Goal: Task Accomplishment & Management: Manage account settings

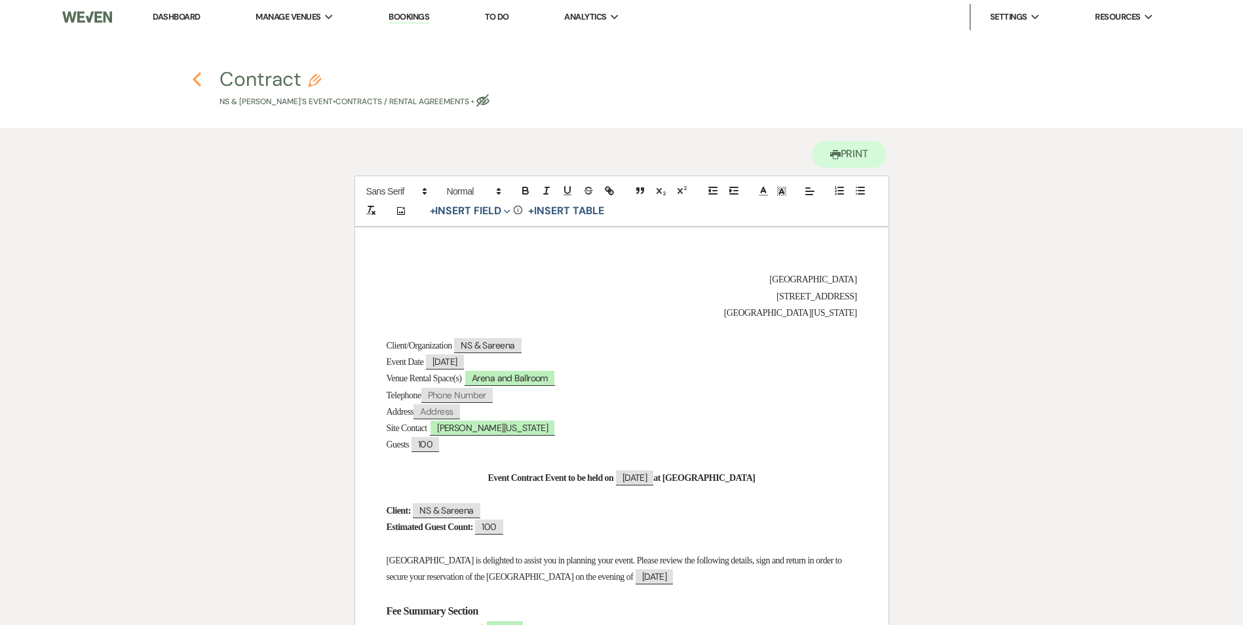
click at [195, 81] on use "button" at bounding box center [197, 79] width 9 height 14
select select "2"
select select "5"
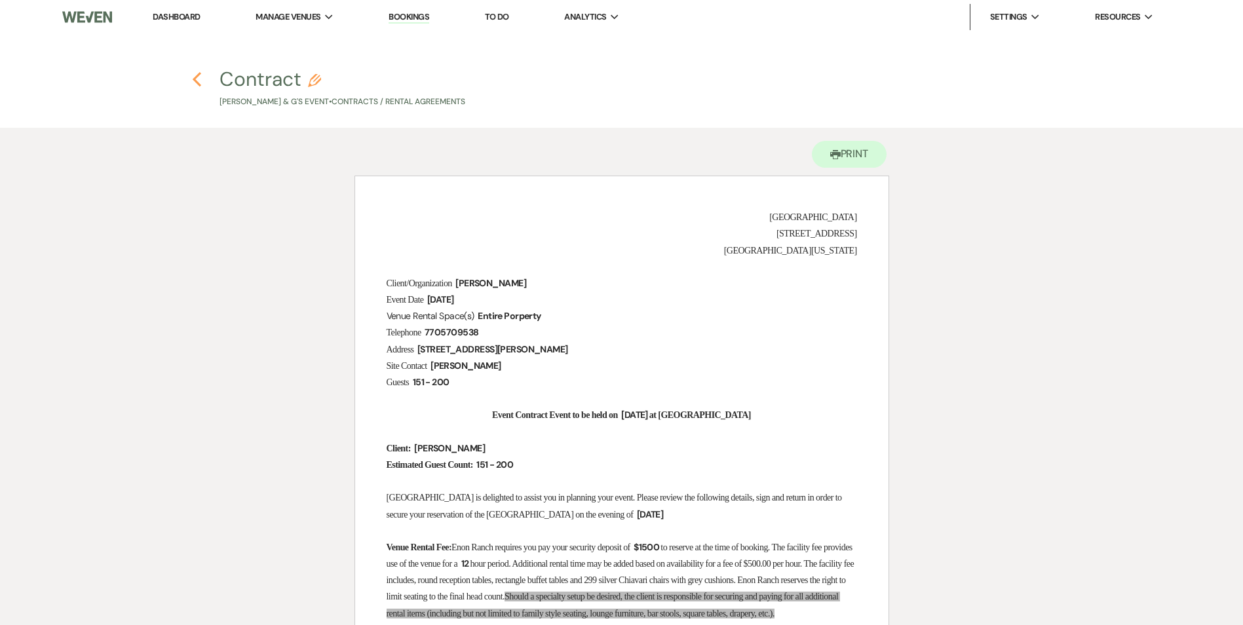
click at [195, 78] on use "button" at bounding box center [197, 79] width 9 height 14
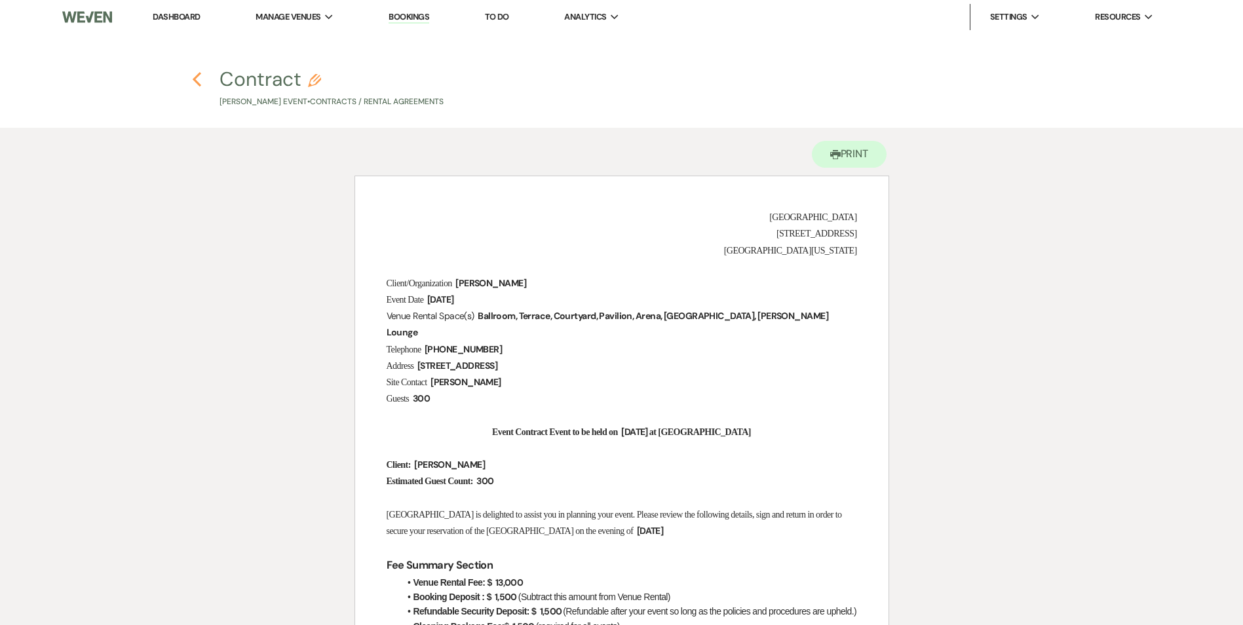
click at [196, 82] on use "button" at bounding box center [197, 79] width 9 height 14
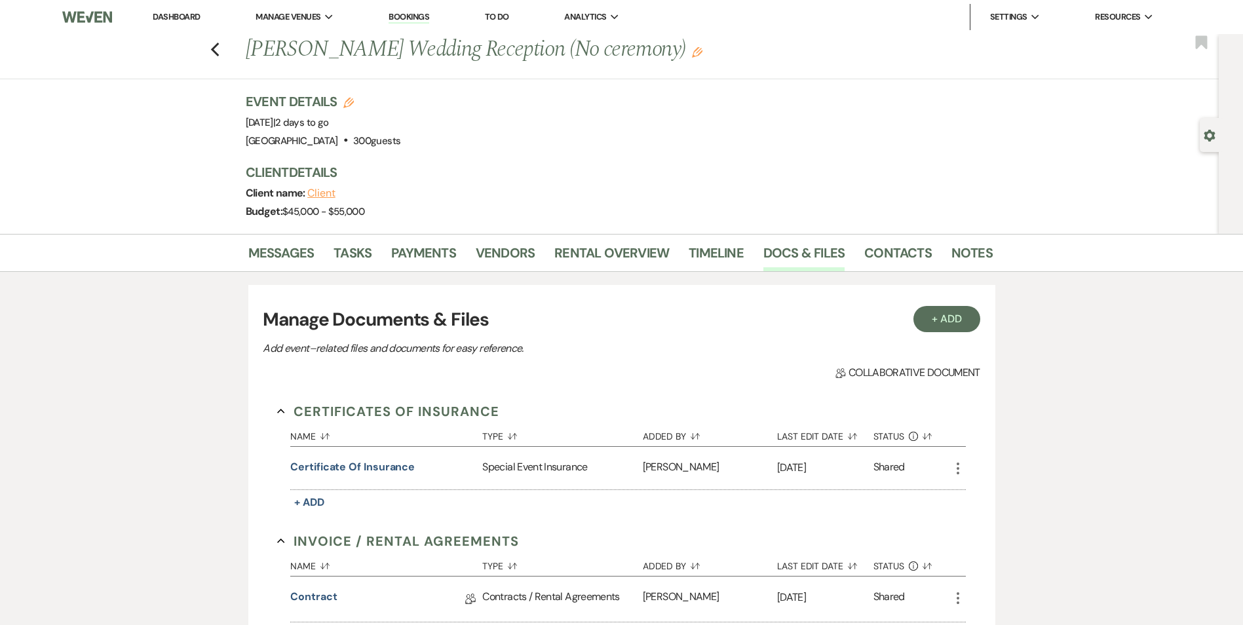
click at [410, 11] on link "Bookings" at bounding box center [409, 17] width 41 height 12
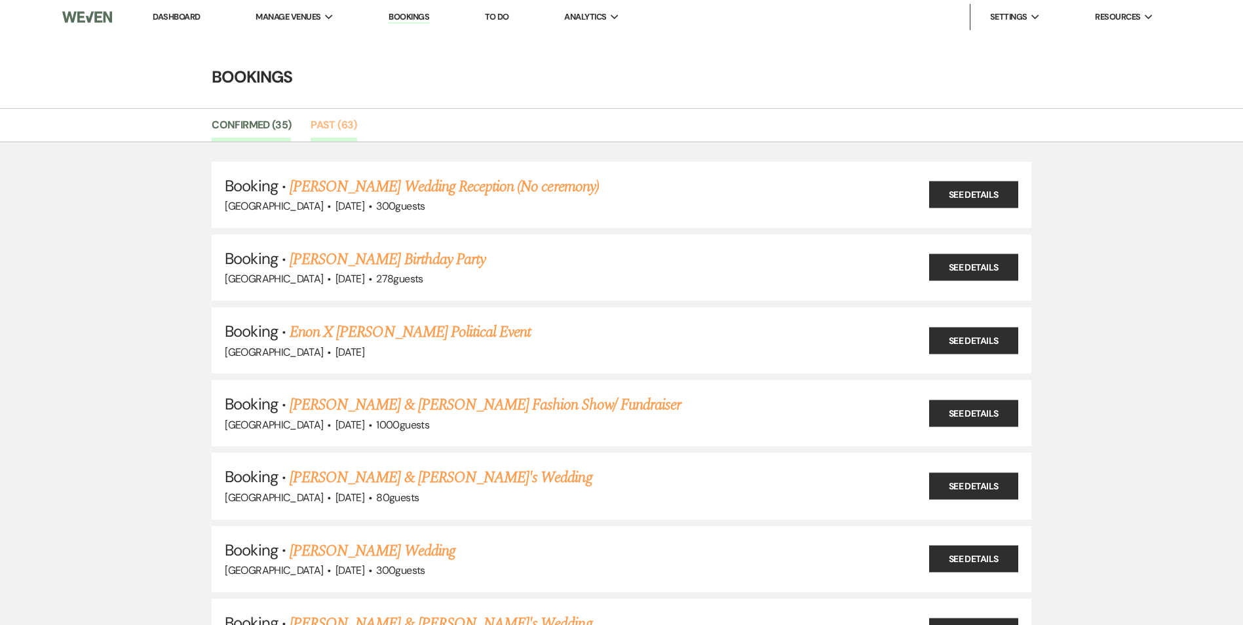
click at [314, 128] on link "Past (63)" at bounding box center [334, 129] width 46 height 25
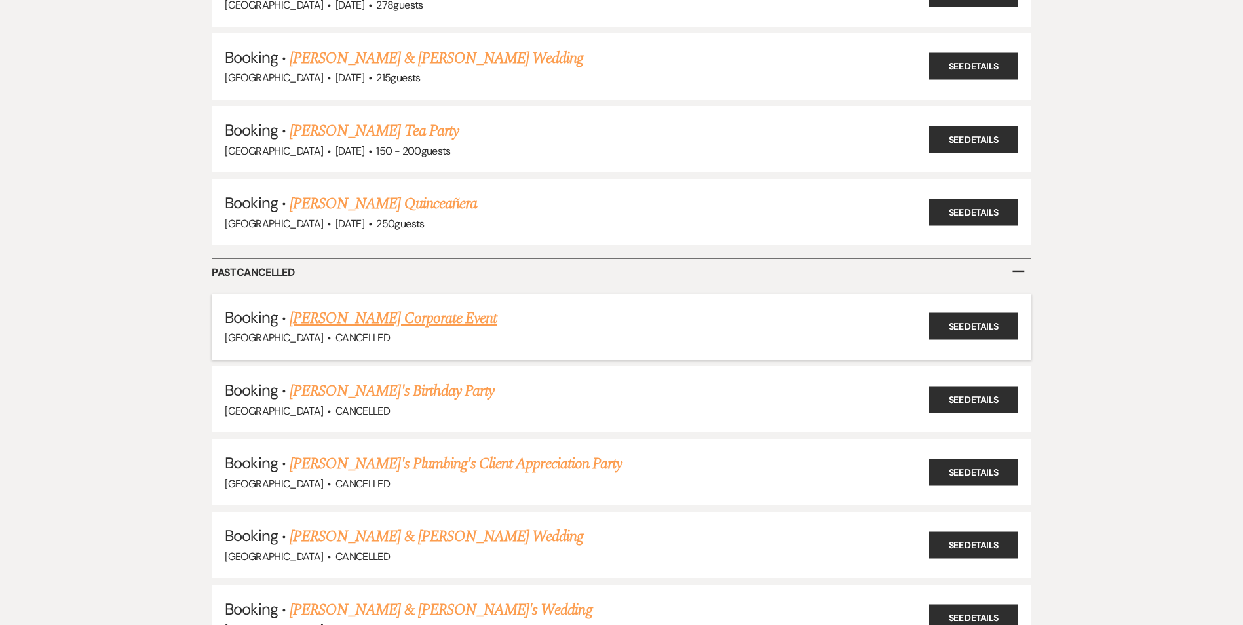
scroll to position [4522, 0]
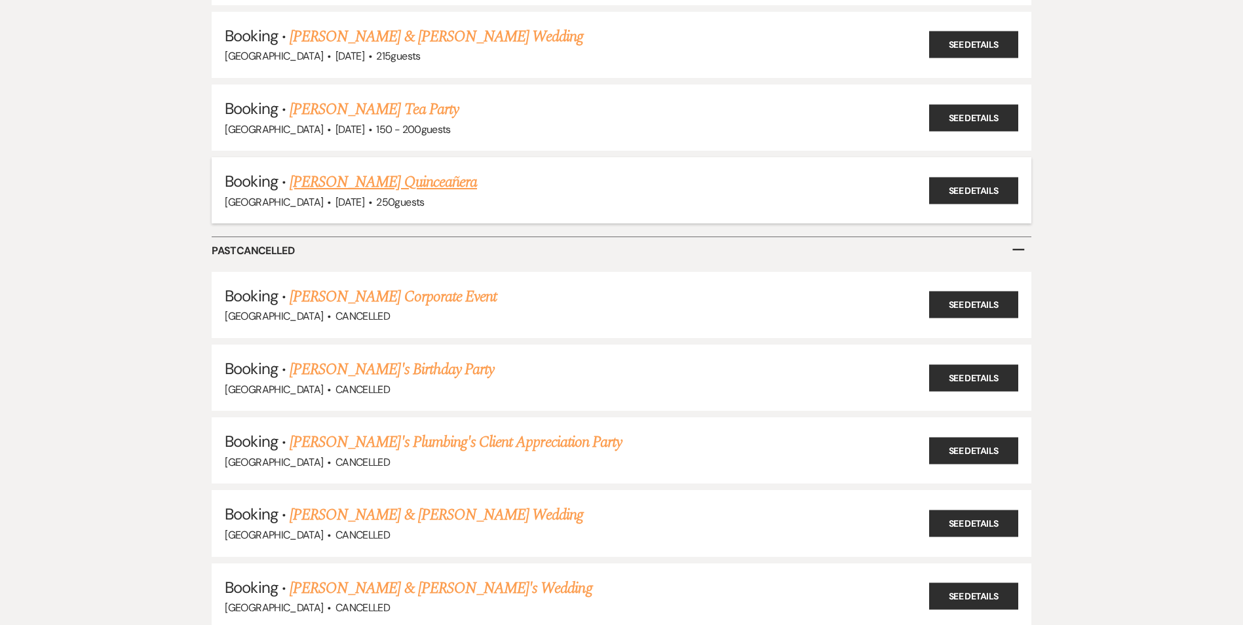
click at [355, 188] on link "Zoila Rodriguez's Quinceañera" at bounding box center [383, 182] width 187 height 24
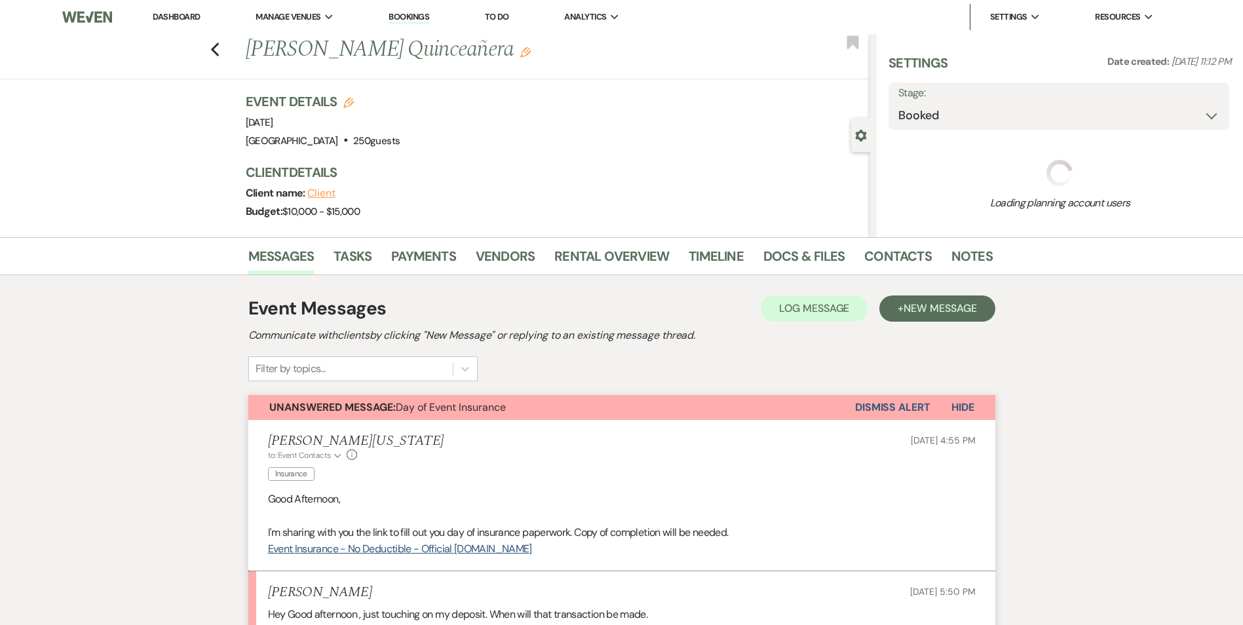
select select "5"
select select "15"
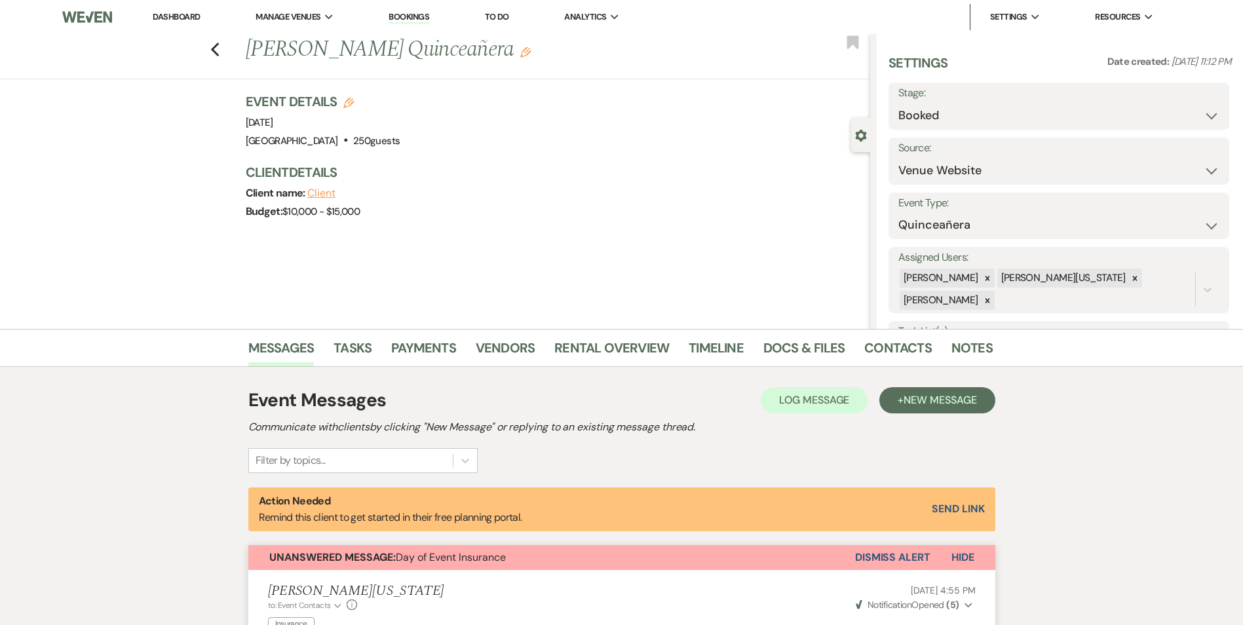
click at [461, 286] on div "Previous Zoila Rodriguez's Quinceañera Edit Bookmark Gear Settings Settings Dat…" at bounding box center [435, 181] width 870 height 295
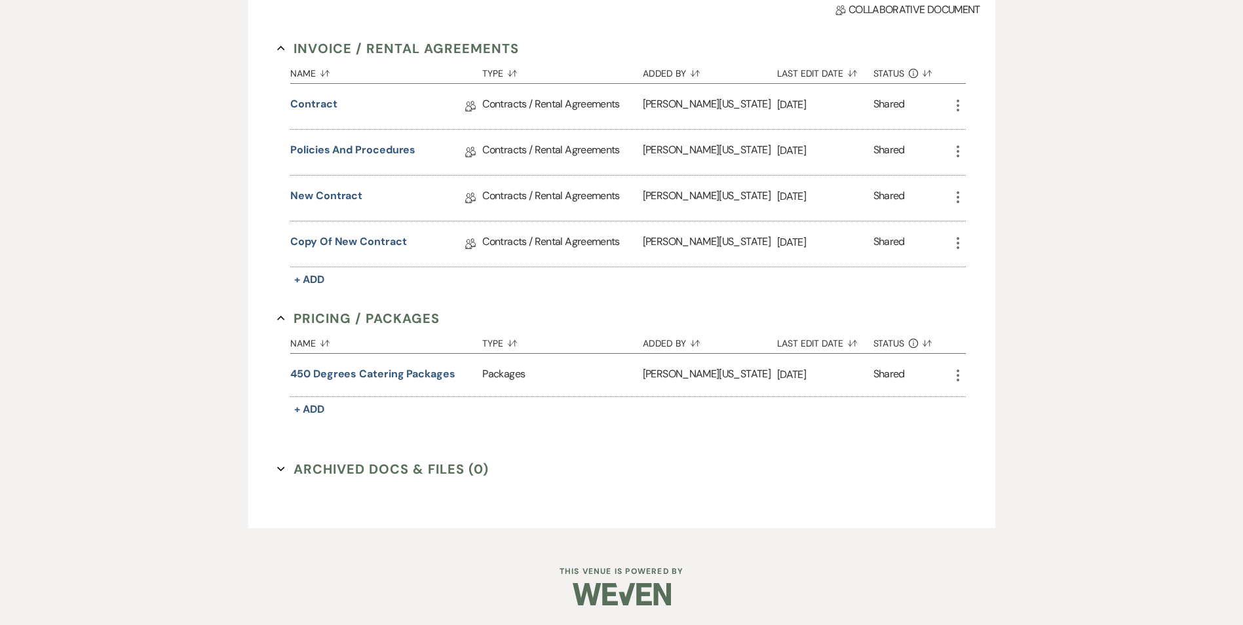
click at [898, 467] on section "Archived Docs & Files (0) Expand" at bounding box center [621, 469] width 689 height 20
